Goal: Information Seeking & Learning: Learn about a topic

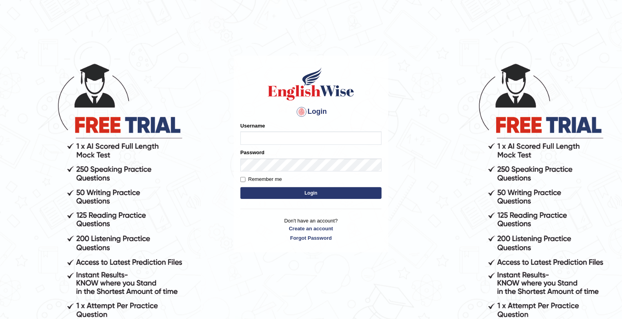
type input "mohamed_parramatta"
click at [268, 191] on button "Login" at bounding box center [310, 193] width 141 height 12
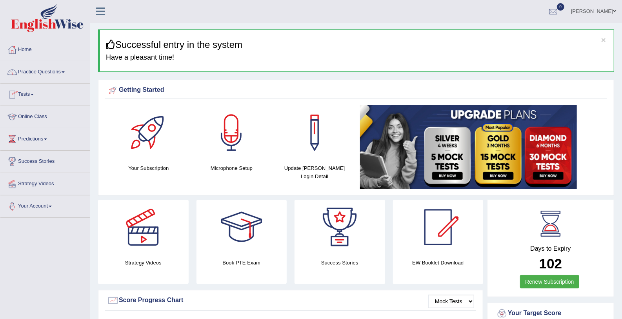
click at [59, 75] on link "Practice Questions" at bounding box center [44, 71] width 89 height 20
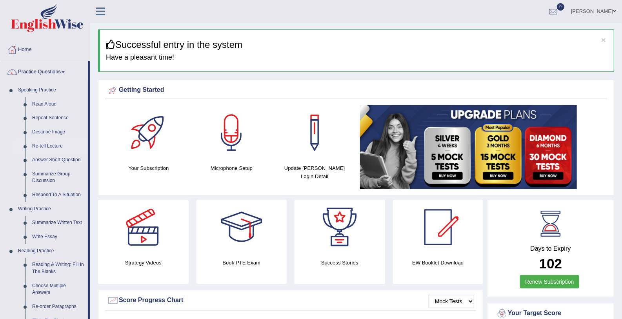
click at [33, 149] on link "Re-tell Lecture" at bounding box center [58, 146] width 59 height 14
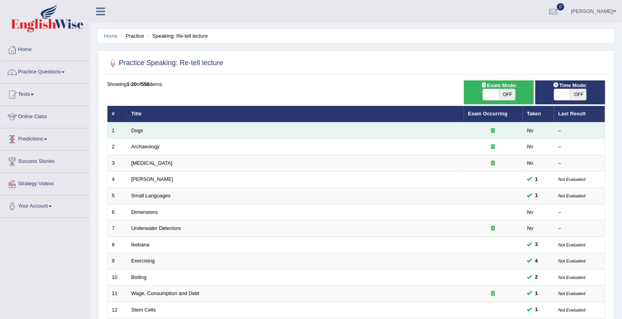
click at [135, 126] on td "Dogs" at bounding box center [295, 130] width 337 height 16
click at [136, 129] on link "Dogs" at bounding box center [137, 130] width 12 height 6
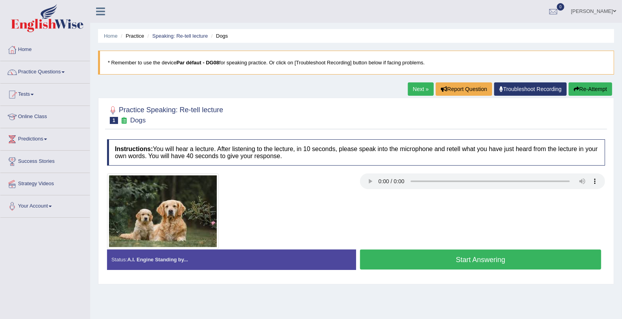
click at [499, 257] on button "Start Answering" at bounding box center [480, 259] width 241 height 20
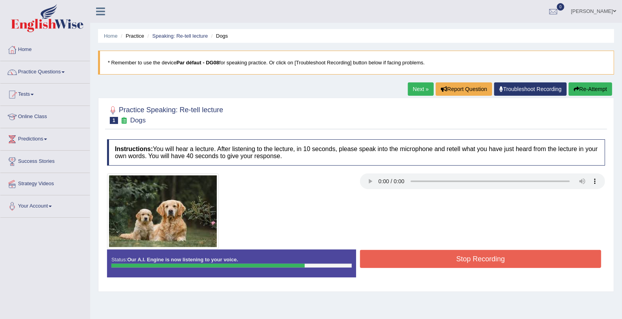
click at [499, 257] on button "Stop Recording" at bounding box center [480, 259] width 241 height 18
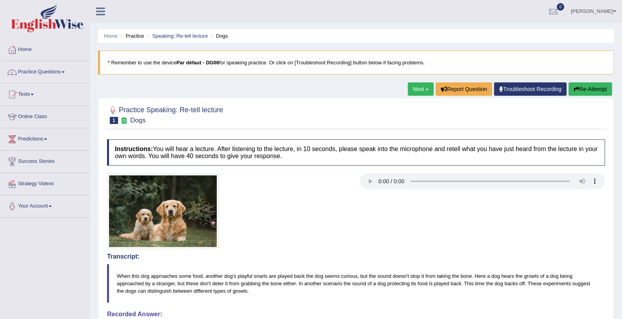
click at [416, 91] on link "Next »" at bounding box center [421, 88] width 26 height 13
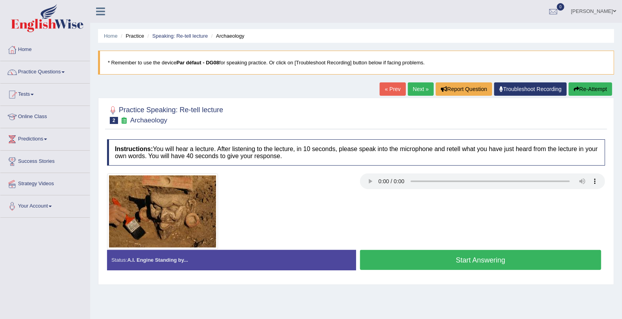
click at [443, 256] on button "Start Answering" at bounding box center [480, 260] width 241 height 20
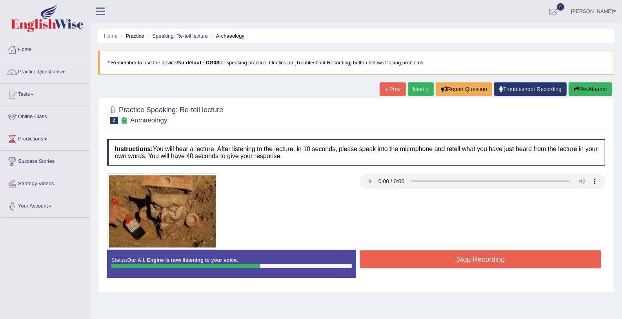
click at [443, 256] on button "Stop Recording" at bounding box center [480, 259] width 241 height 18
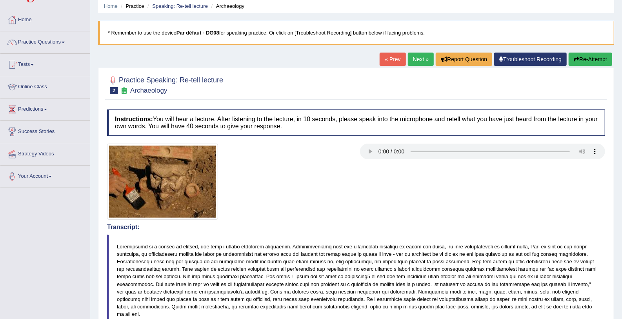
scroll to position [20, 0]
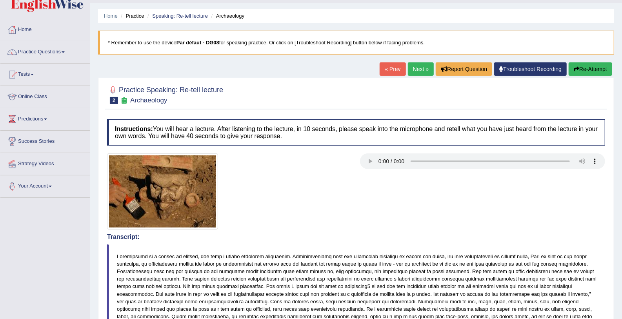
click at [418, 67] on link "Next »" at bounding box center [421, 68] width 26 height 13
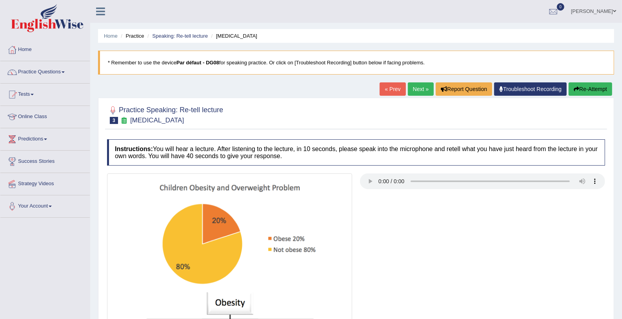
click at [21, 50] on link "Home" at bounding box center [44, 49] width 89 height 20
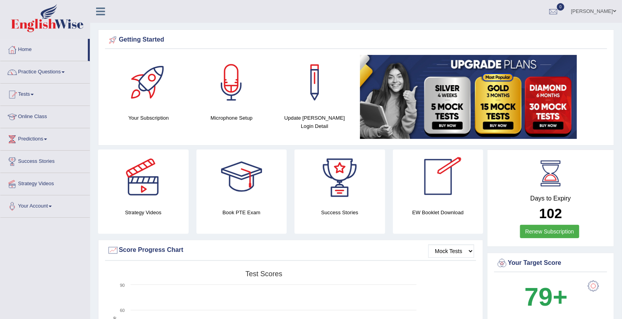
click at [423, 188] on div at bounding box center [437, 176] width 55 height 55
click at [145, 202] on div at bounding box center [143, 176] width 55 height 55
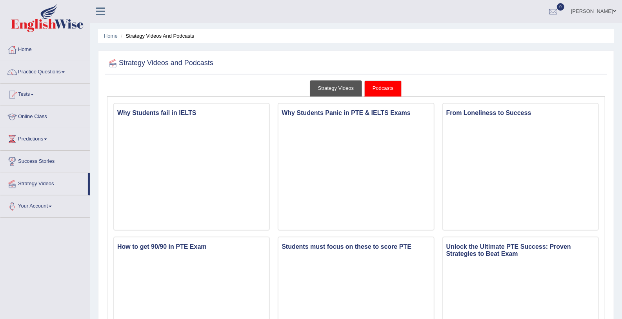
click at [344, 86] on link "Strategy Videos" at bounding box center [336, 88] width 53 height 16
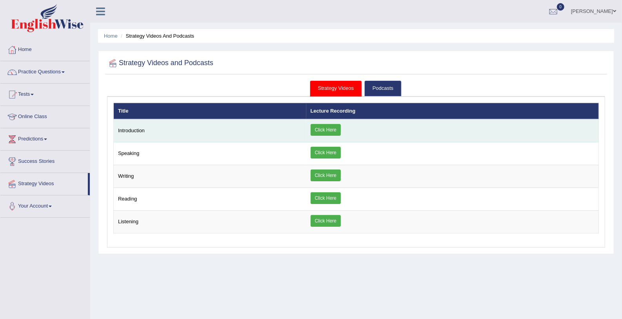
click at [328, 129] on link "Click Here" at bounding box center [326, 130] width 30 height 12
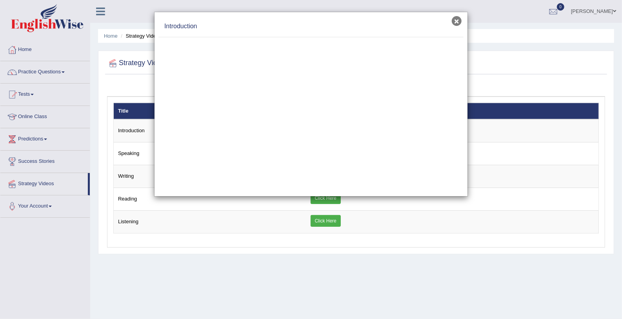
click at [459, 19] on button "×" at bounding box center [457, 21] width 10 height 10
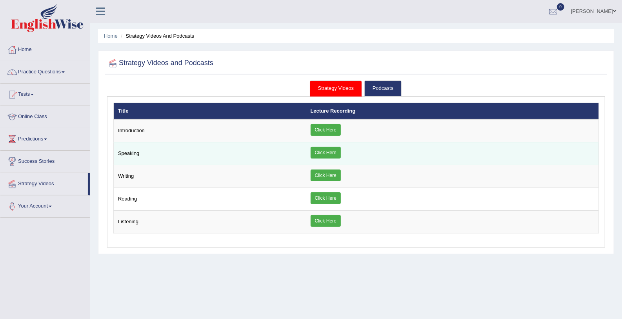
click at [336, 151] on link "Click Here" at bounding box center [326, 153] width 30 height 12
